Goal: Find specific page/section: Find specific page/section

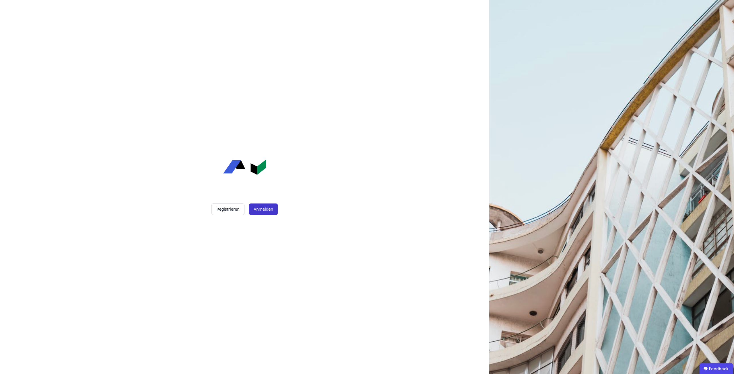
click at [272, 207] on button "Anmelden" at bounding box center [263, 209] width 29 height 11
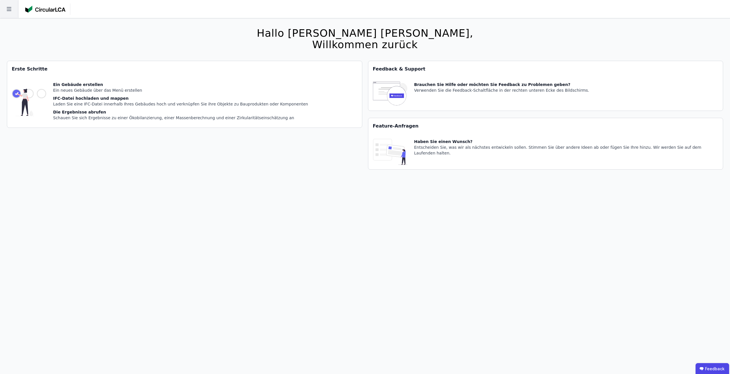
click at [5, 6] on icon at bounding box center [9, 9] width 18 height 18
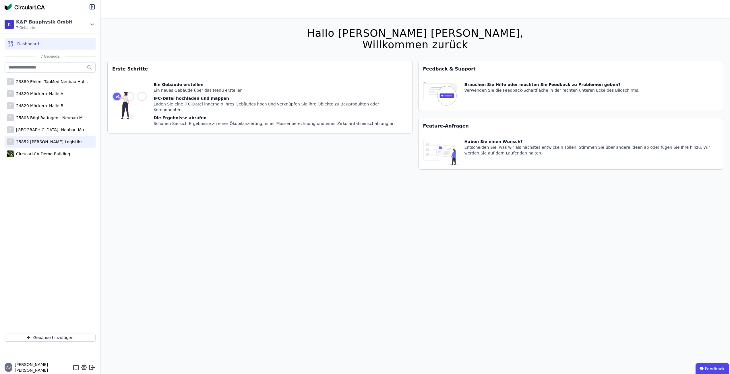
click at [57, 139] on div "25852 [PERSON_NAME] Logistikzentrum" at bounding box center [51, 142] width 75 height 6
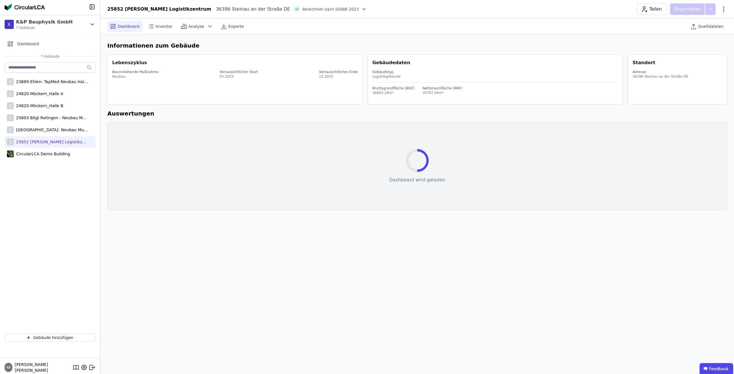
select select "*"
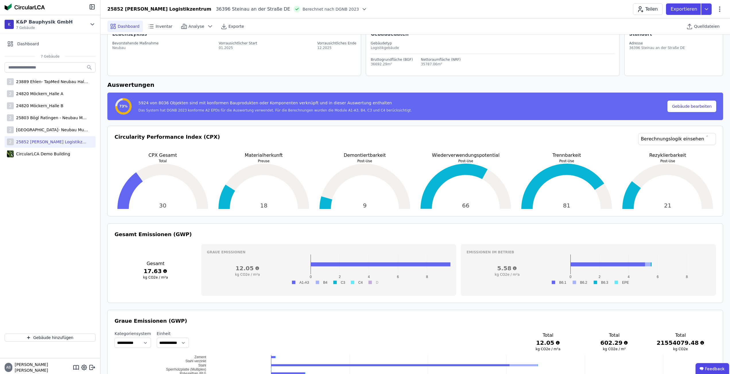
scroll to position [57, 0]
